Goal: Information Seeking & Learning: Understand process/instructions

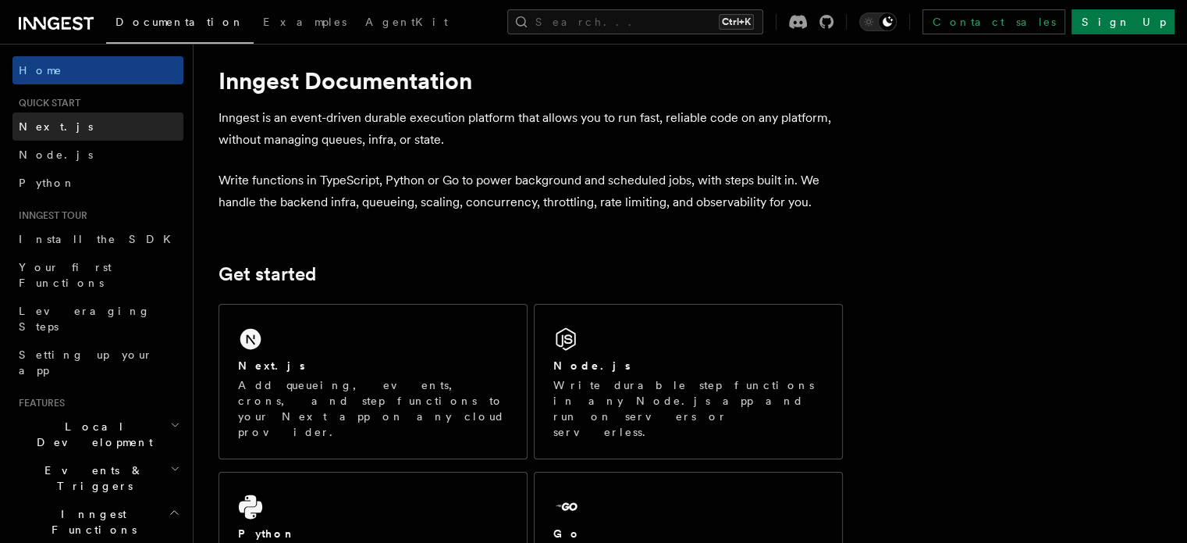
click at [42, 127] on span "Next.js" at bounding box center [56, 126] width 74 height 12
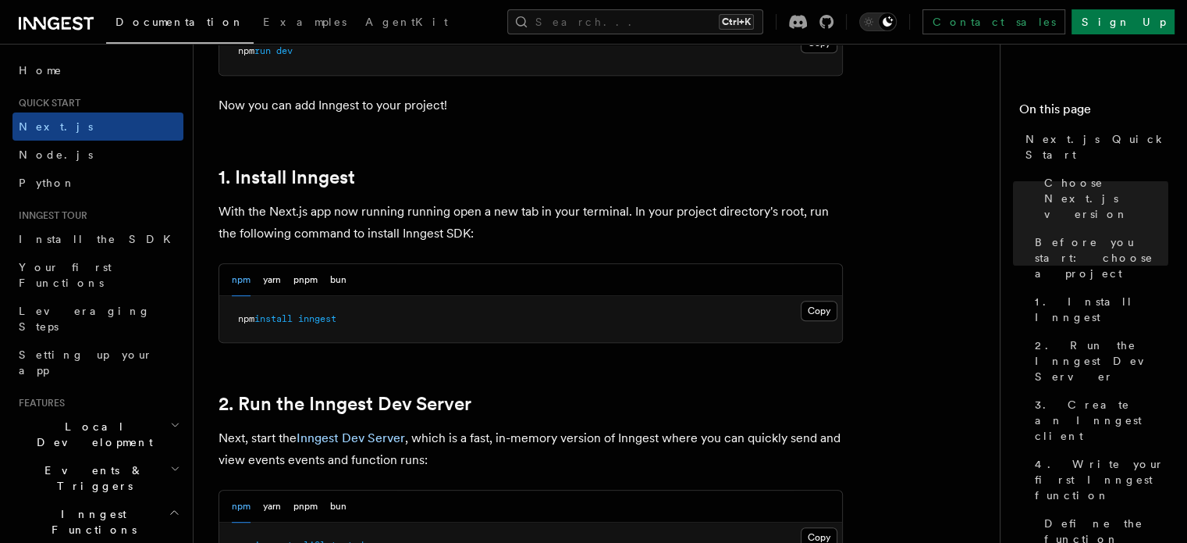
scroll to position [768, 0]
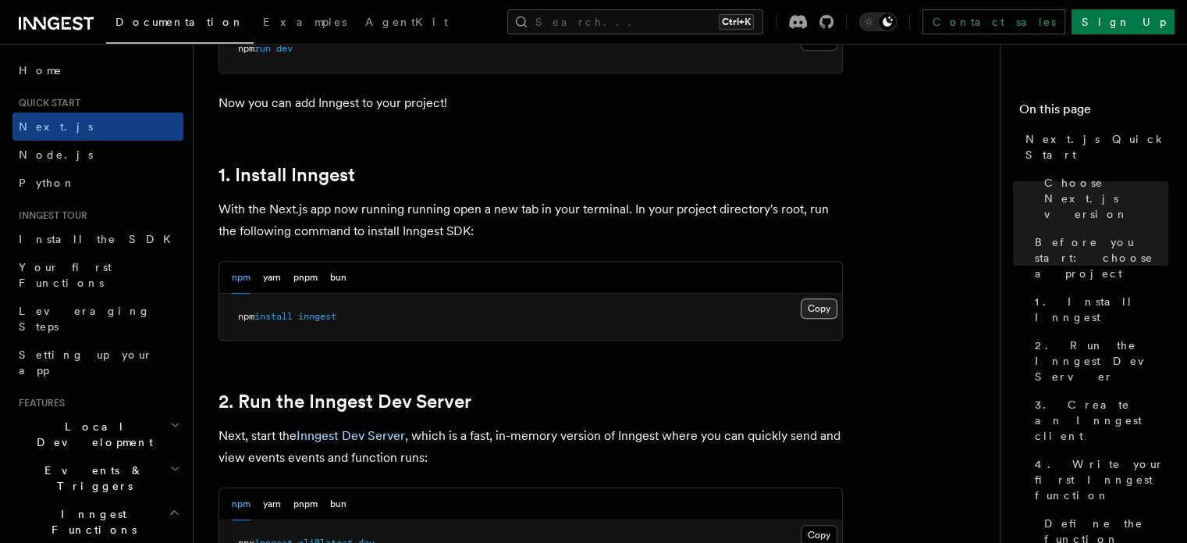
click at [814, 308] on button "Copy Copied" at bounding box center [819, 308] width 37 height 20
click at [1154, 91] on nav "On this page Next.js Quick Start Choose Next.js version Before you start: choos…" at bounding box center [1093, 293] width 187 height 499
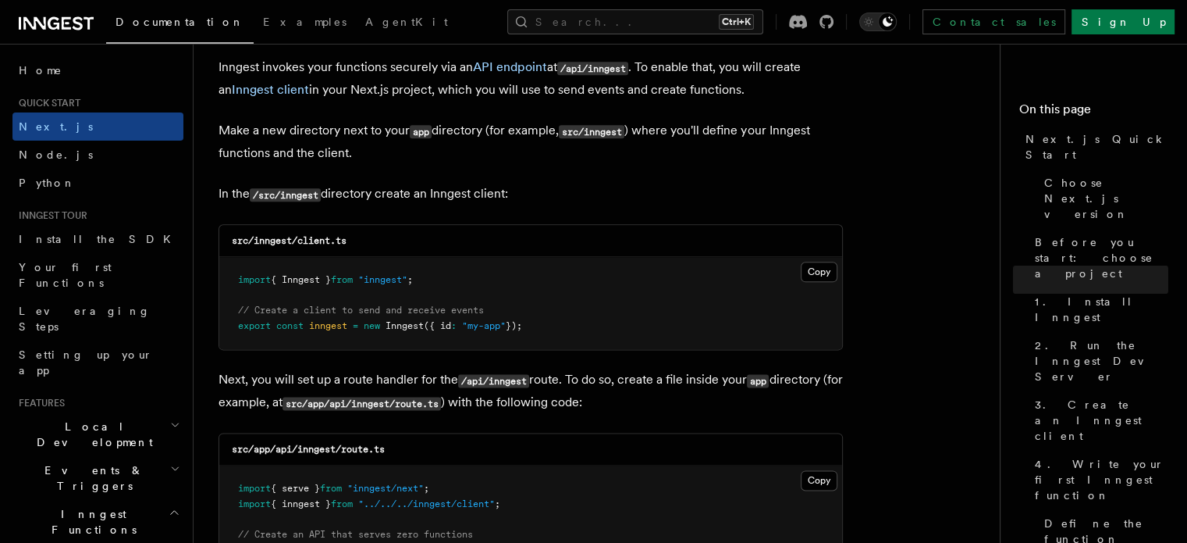
scroll to position [1884, 0]
click at [1109, 108] on h4 "On this page" at bounding box center [1094, 112] width 149 height 25
click at [820, 272] on button "Copy Copied" at bounding box center [819, 272] width 37 height 20
click at [1169, 113] on nav "On this page Next.js Quick Start Choose Next.js version Before you start: choos…" at bounding box center [1093, 293] width 187 height 499
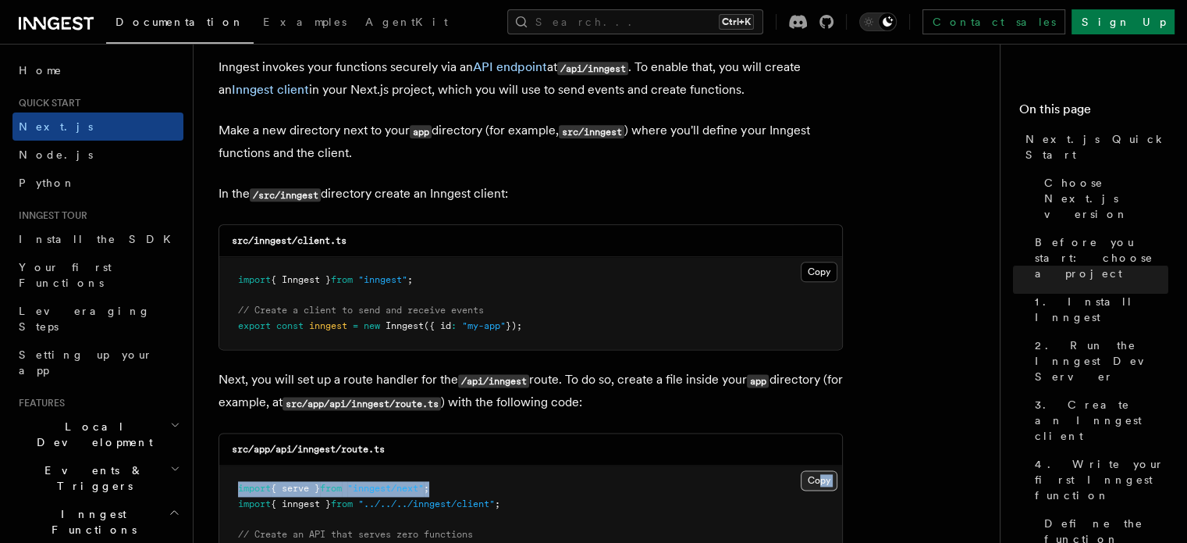
click at [817, 483] on button "Copy Copied" at bounding box center [819, 480] width 37 height 20
click at [1150, 95] on div "On this page Next.js Quick Start Choose Next.js version Before you start: choos…" at bounding box center [1094, 434] width 149 height 681
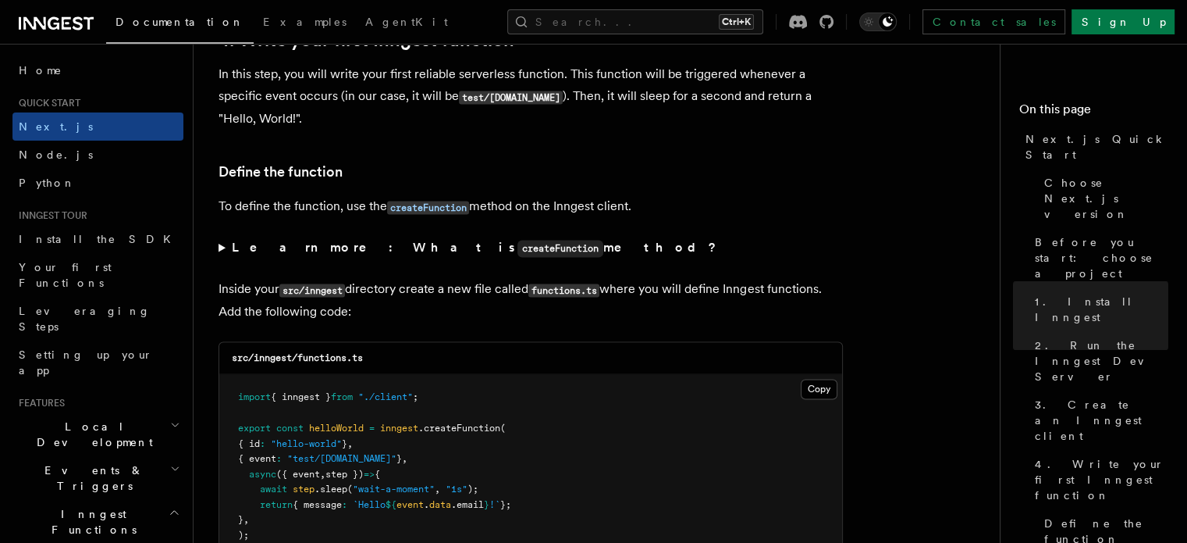
scroll to position [2558, 0]
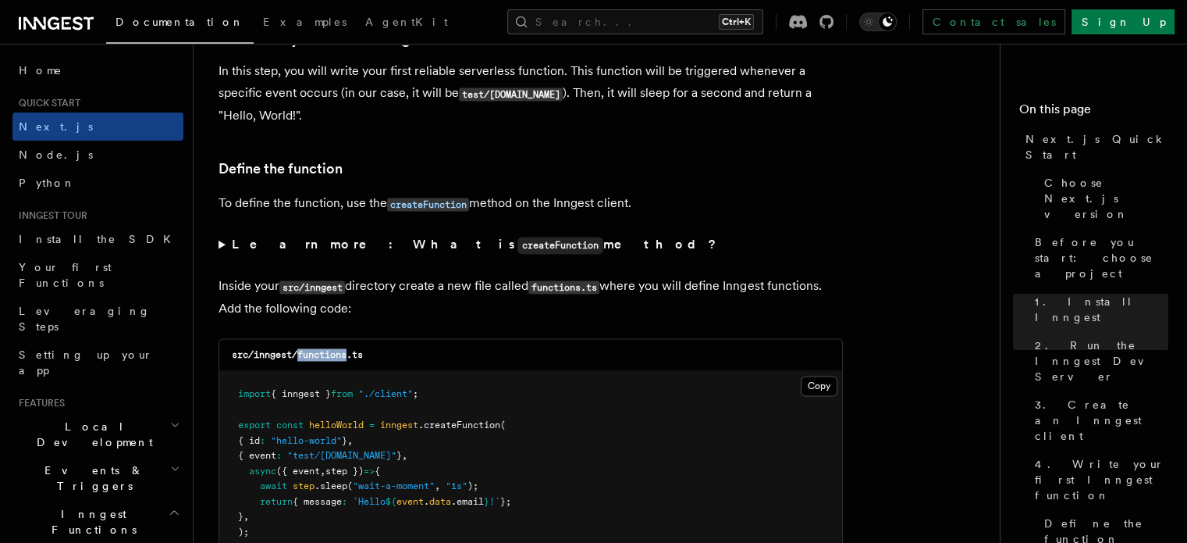
drag, startPoint x: 300, startPoint y: 352, endPoint x: 351, endPoint y: 357, distance: 51.7
click at [351, 357] on code "src/inngest/functions.ts" at bounding box center [297, 354] width 131 height 11
copy code "functions"
click at [1163, 84] on nav "On this page Next.js Quick Start Choose Next.js version Before you start: choos…" at bounding box center [1093, 293] width 187 height 499
click at [811, 386] on button "Copy Copied" at bounding box center [819, 385] width 37 height 20
